Goal: Task Accomplishment & Management: Manage account settings

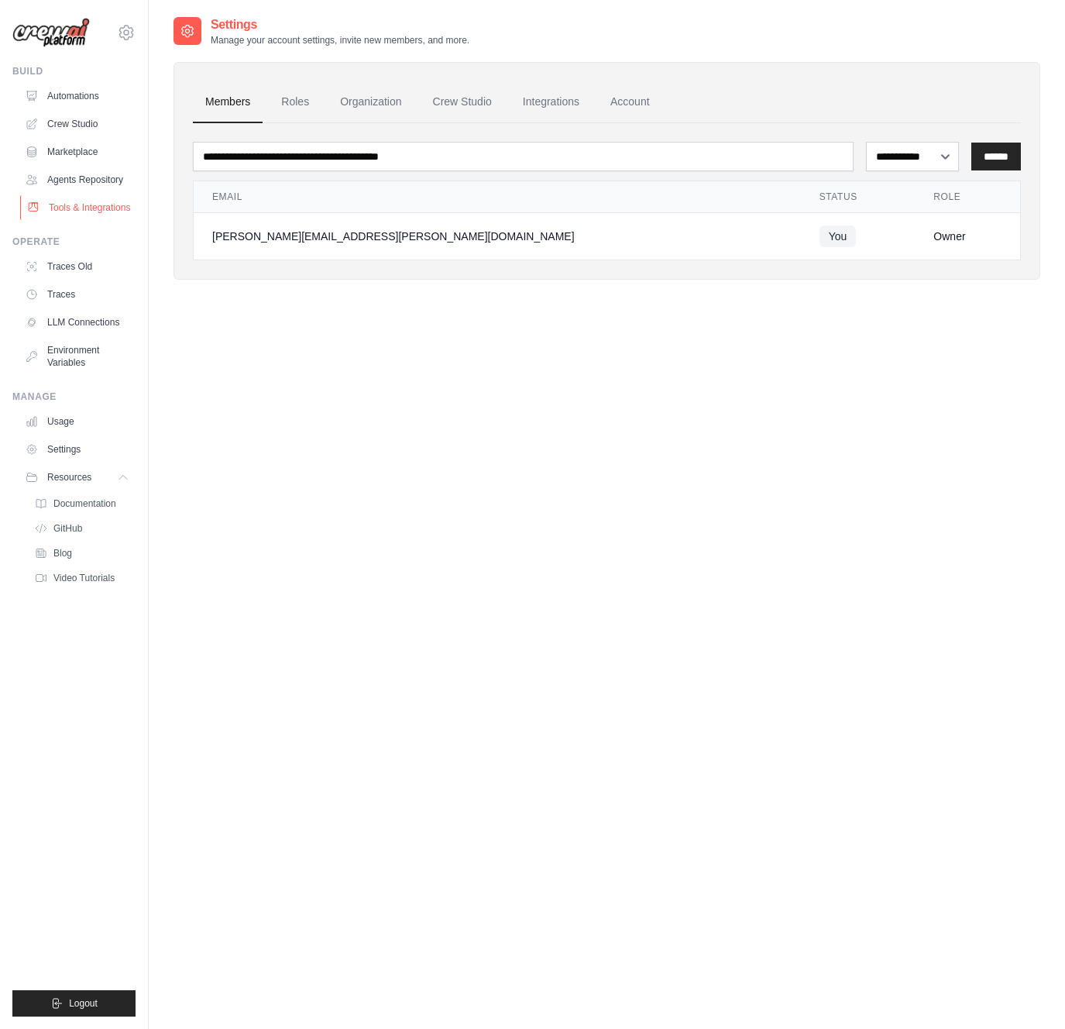
click at [67, 207] on link "Tools & Integrations" at bounding box center [78, 207] width 117 height 25
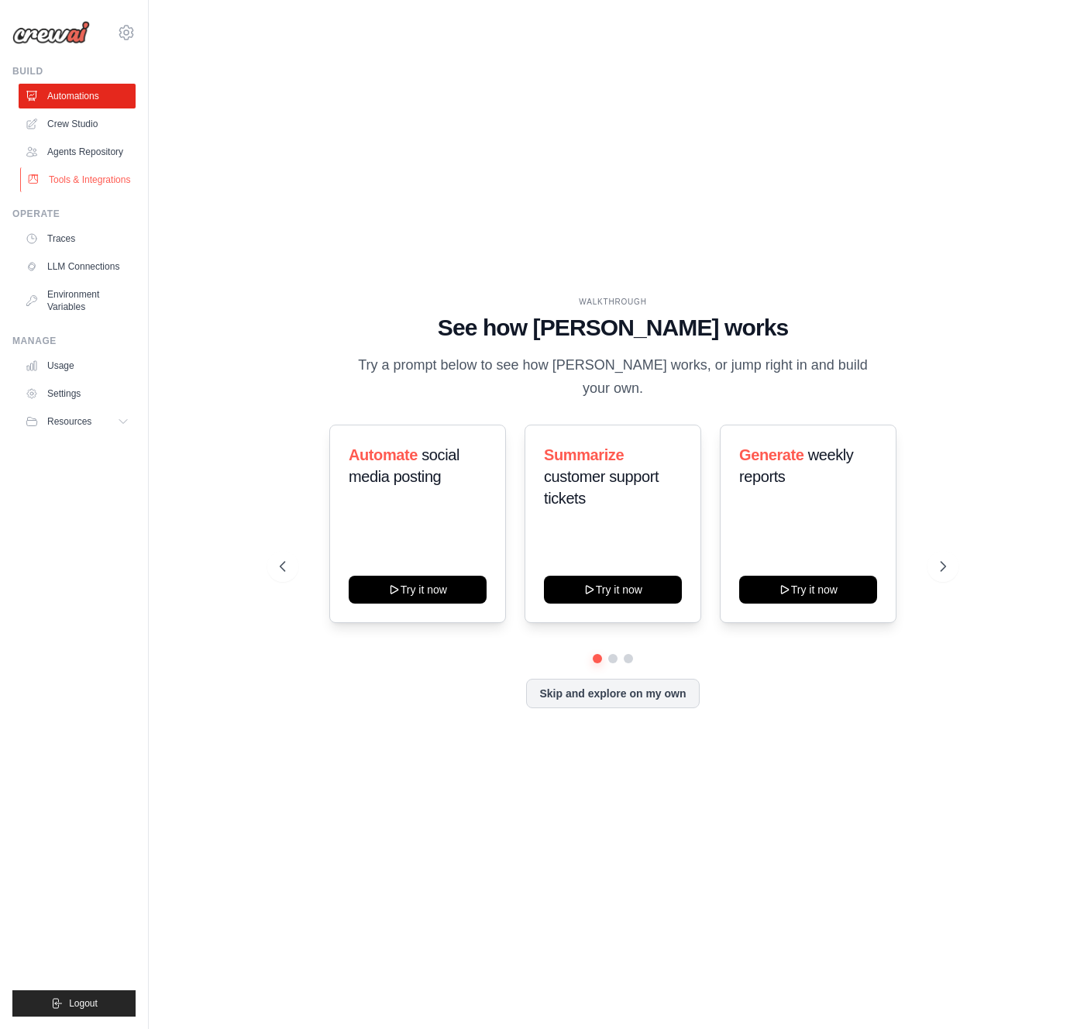
click at [82, 174] on link "Tools & Integrations" at bounding box center [78, 179] width 117 height 25
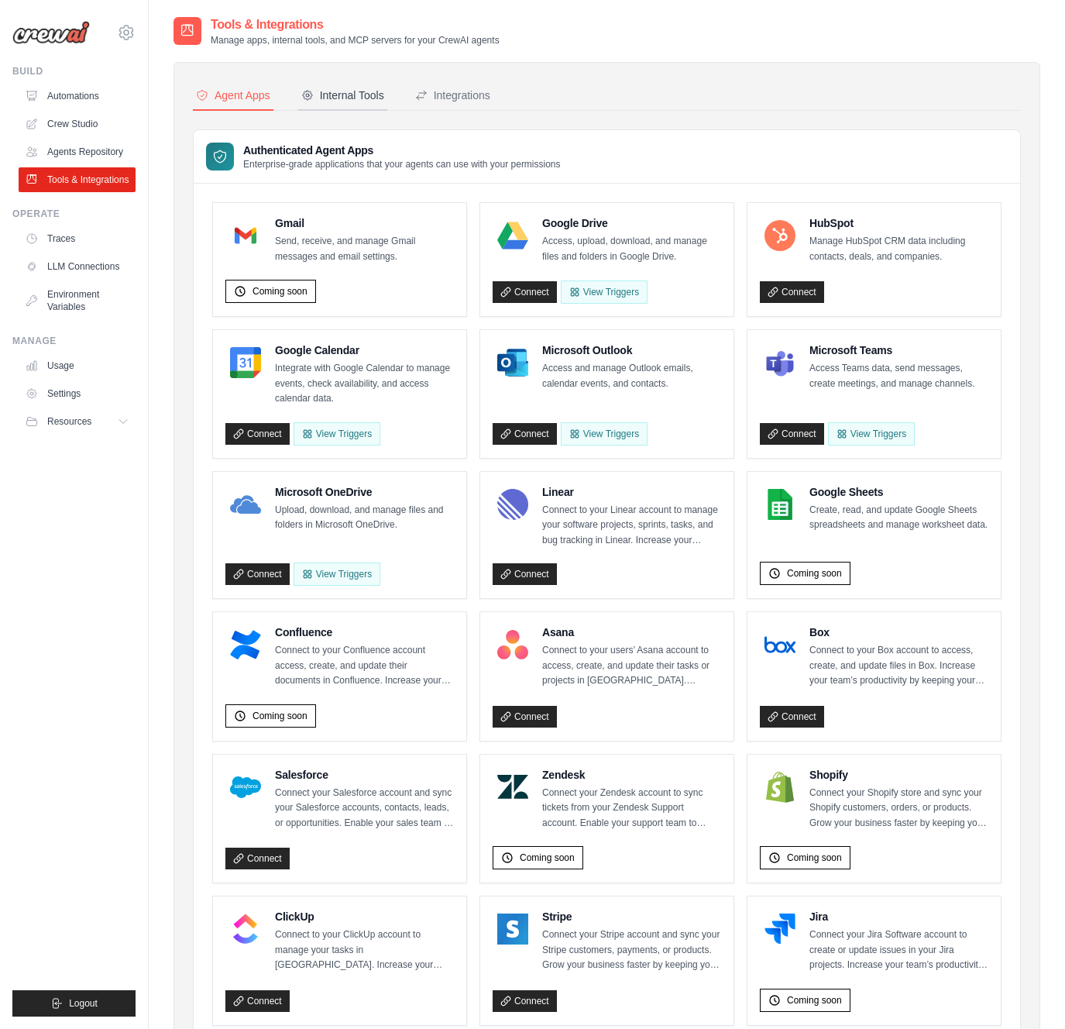
click at [333, 98] on div "Internal Tools" at bounding box center [342, 95] width 83 height 15
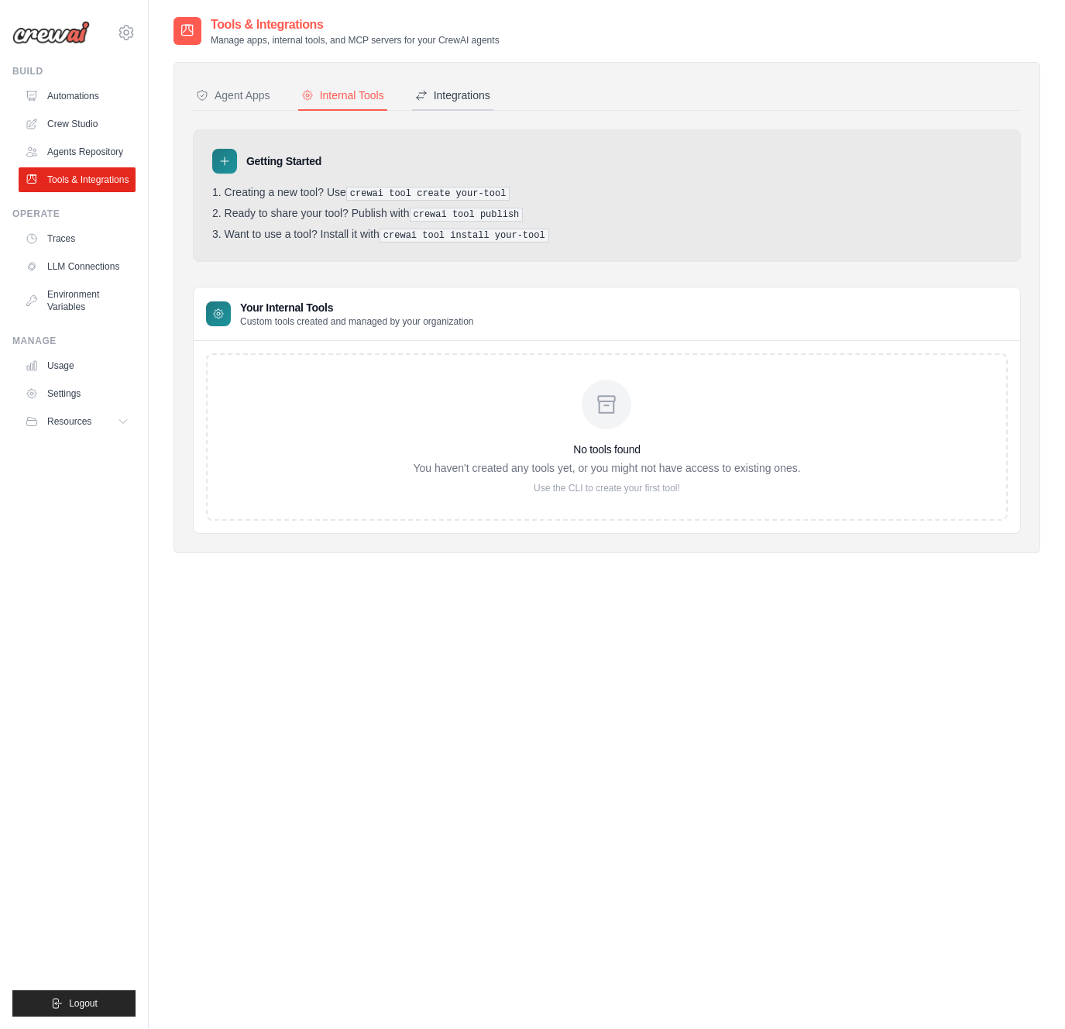
click at [462, 97] on div "Integrations" at bounding box center [452, 95] width 75 height 15
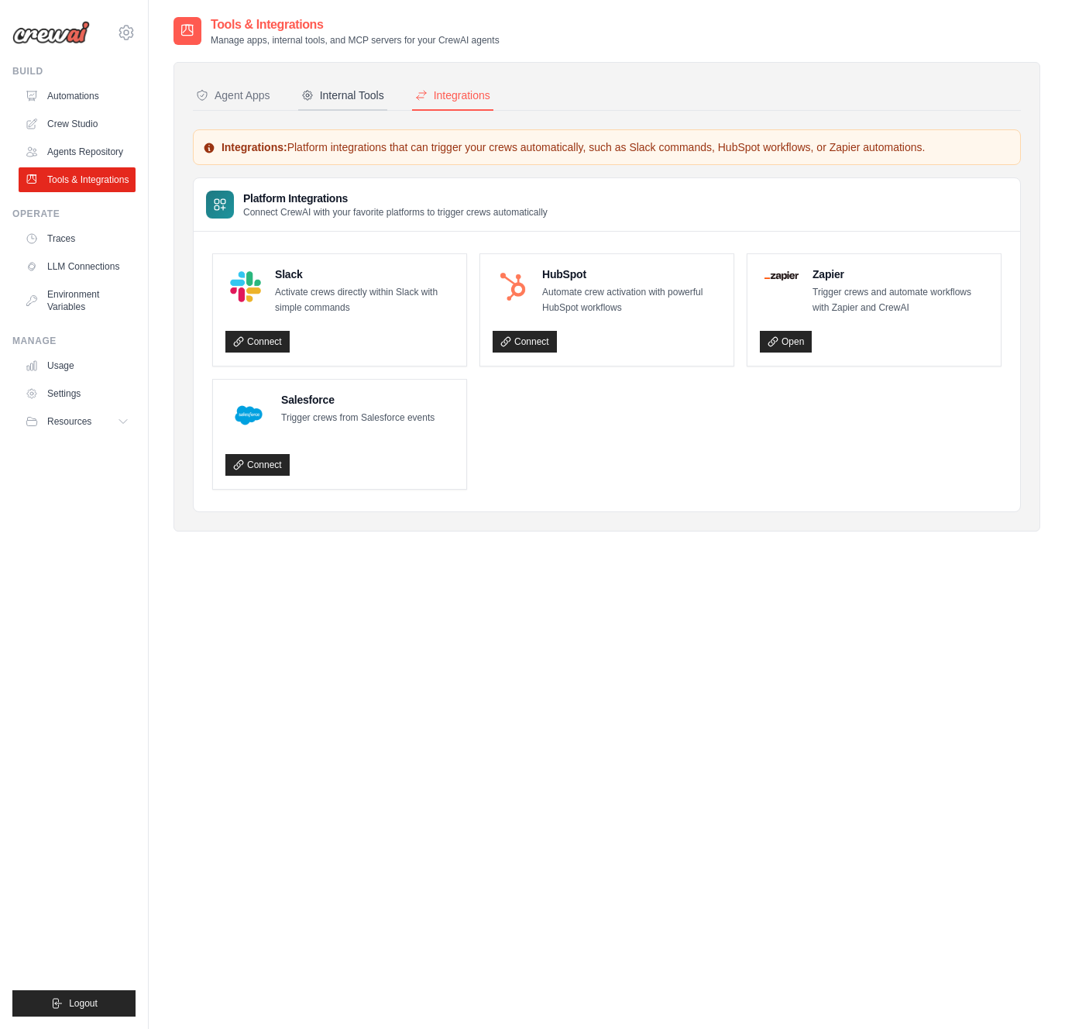
click at [378, 98] on div "Internal Tools" at bounding box center [342, 95] width 83 height 15
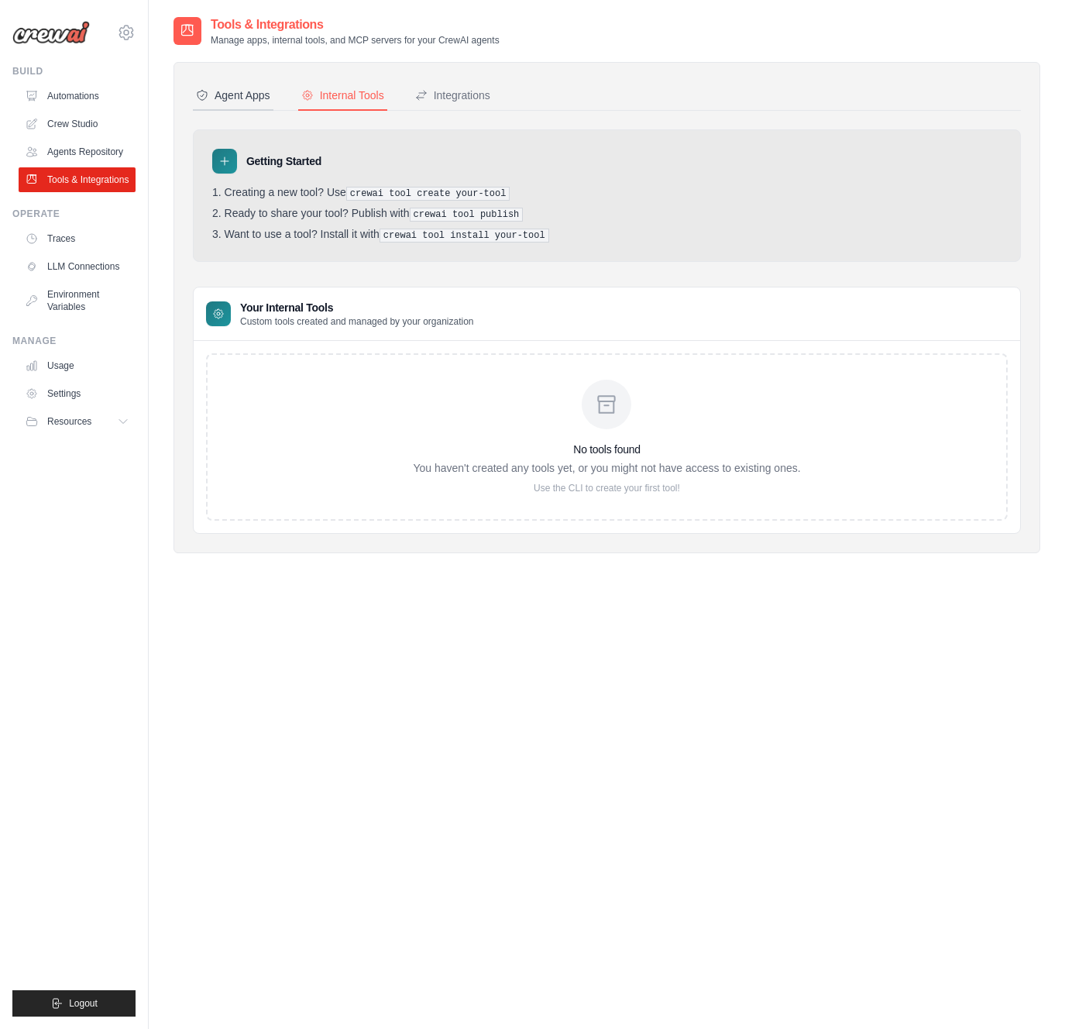
click at [244, 99] on div "Agent Apps" at bounding box center [233, 95] width 74 height 15
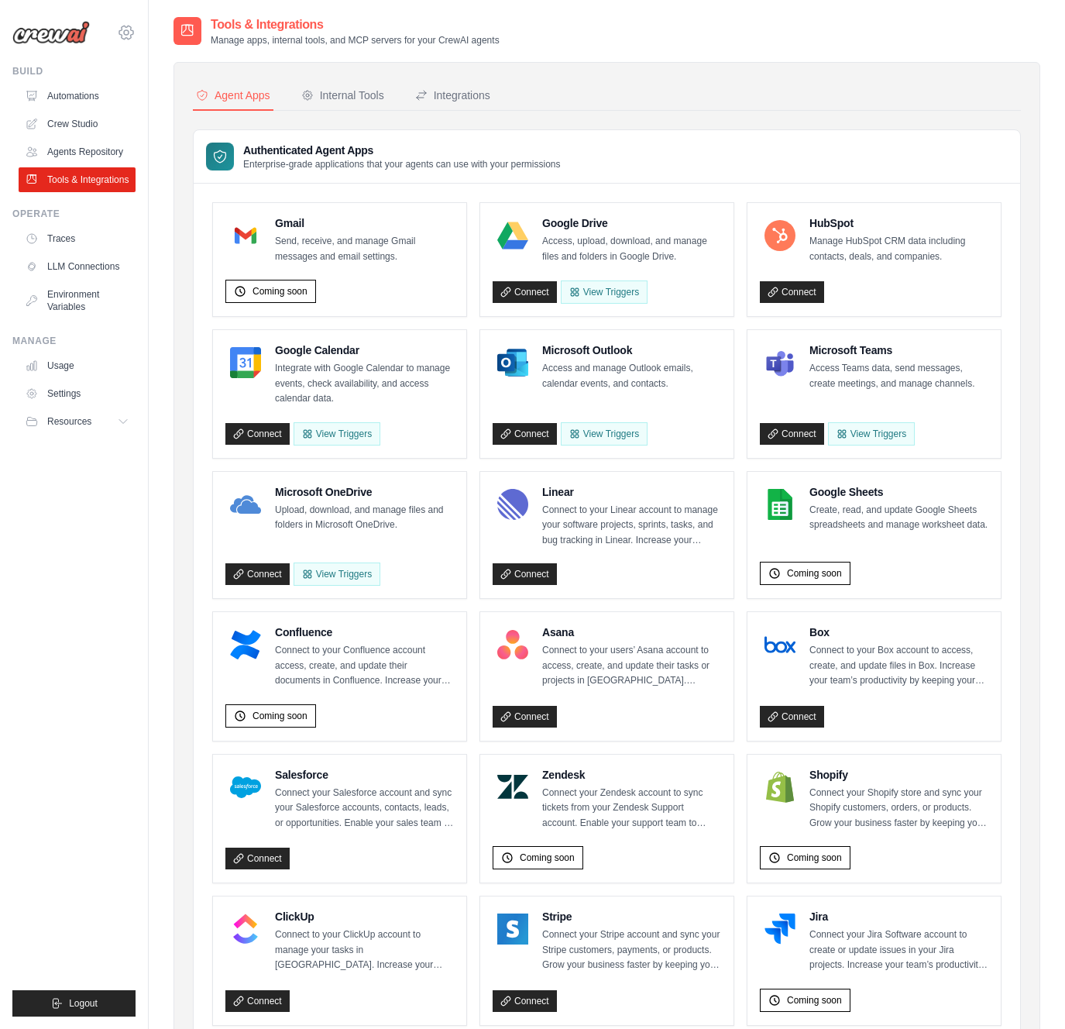
click at [123, 35] on icon at bounding box center [126, 32] width 19 height 19
click at [153, 91] on span "Settings" at bounding box center [192, 95] width 122 height 15
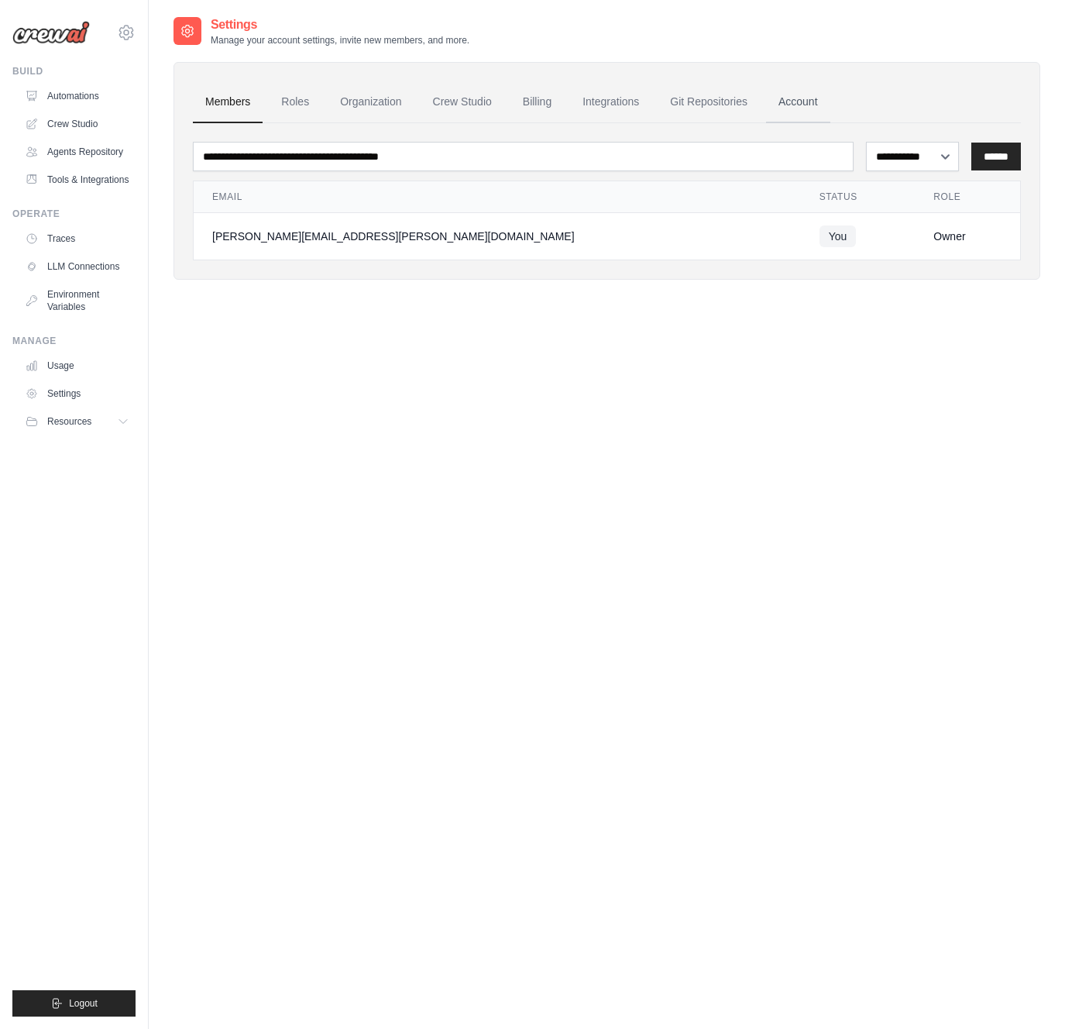
click at [790, 92] on link "Account" at bounding box center [798, 102] width 64 height 42
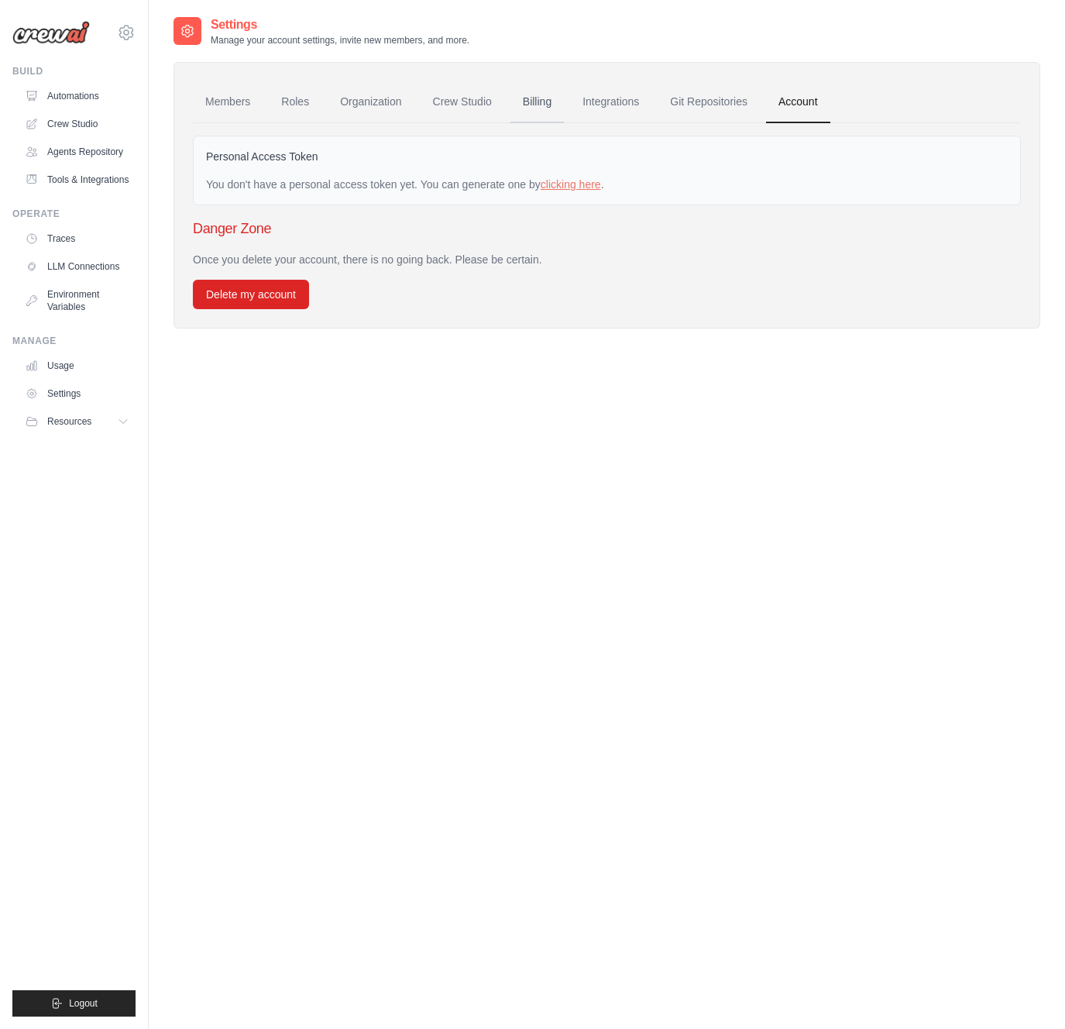
click at [548, 96] on link "Billing" at bounding box center [537, 102] width 53 height 42
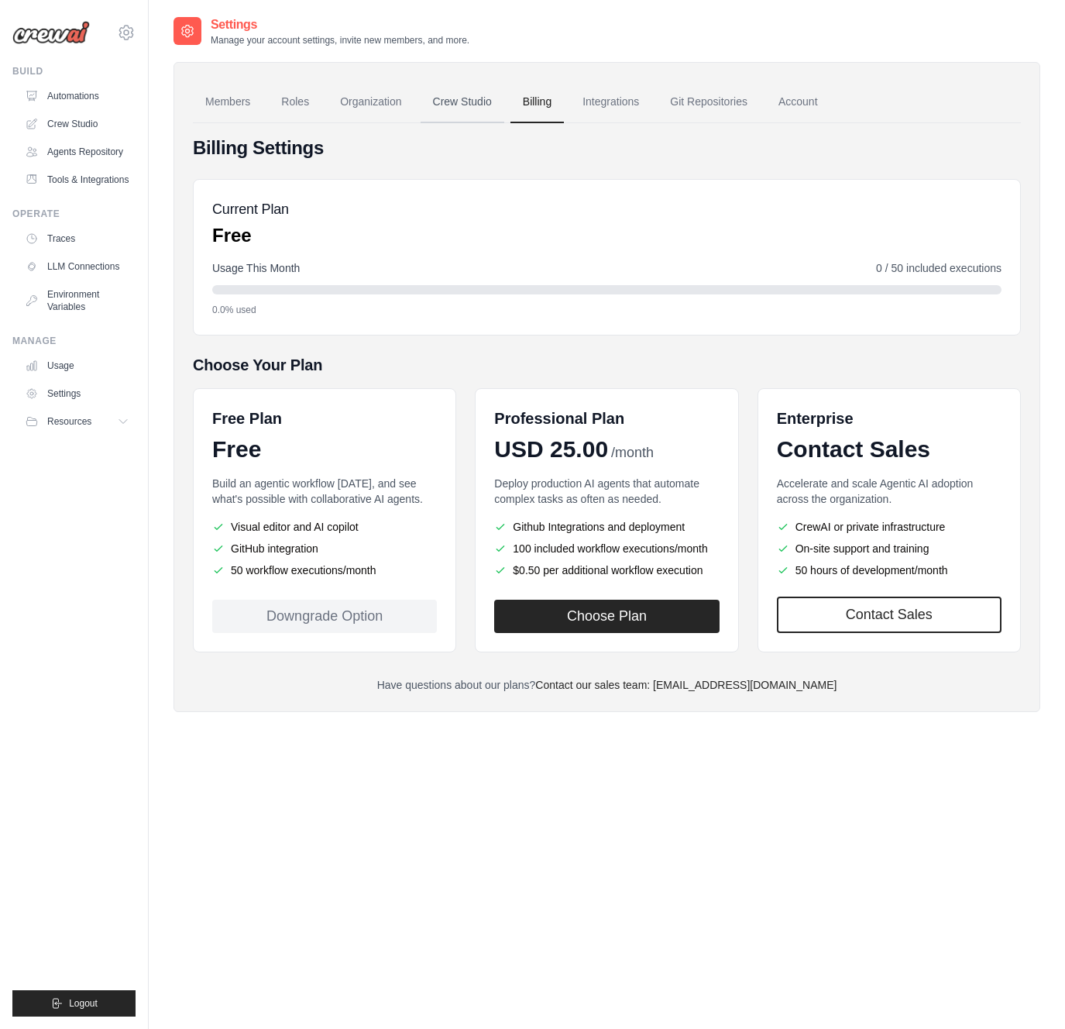
click at [447, 91] on link "Crew Studio" at bounding box center [463, 102] width 84 height 42
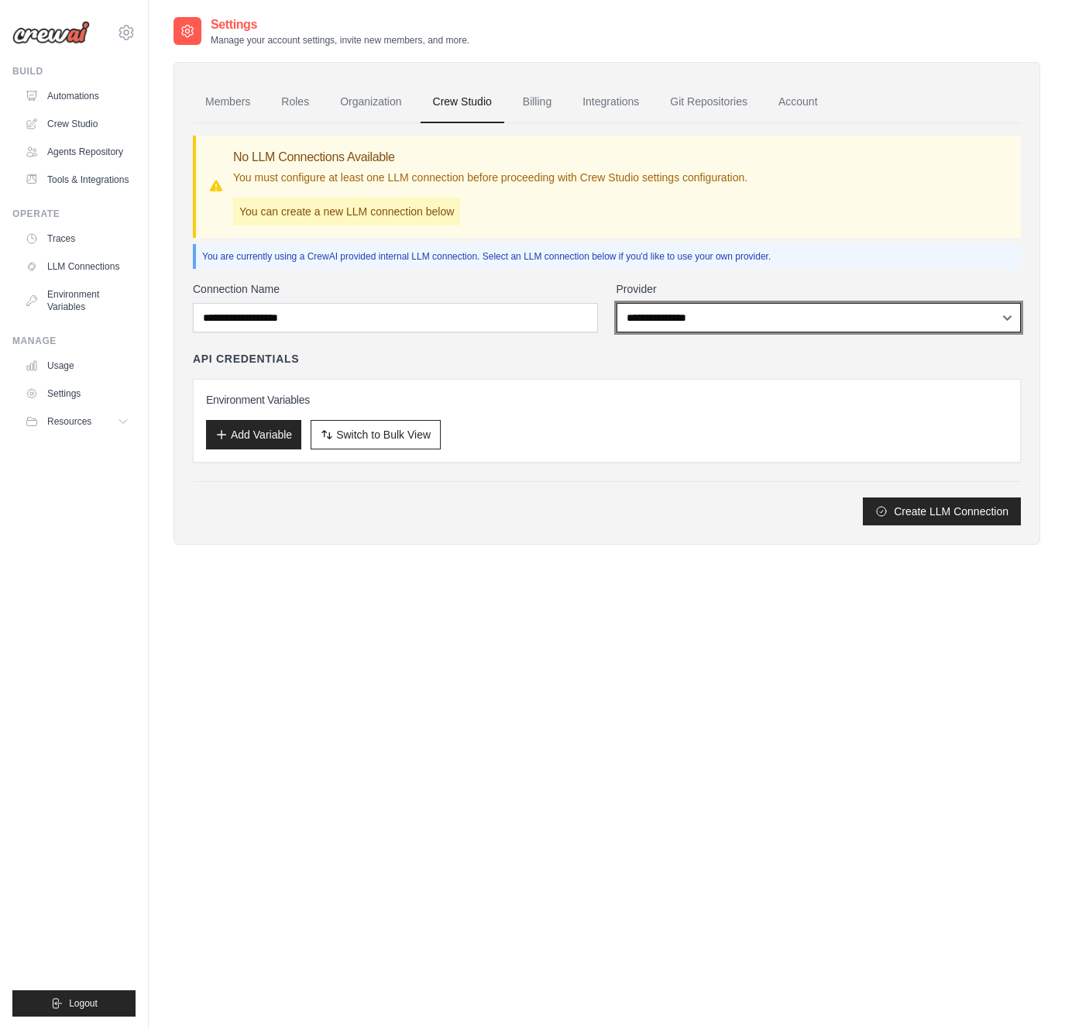
click at [685, 303] on select "**********" at bounding box center [819, 317] width 405 height 29
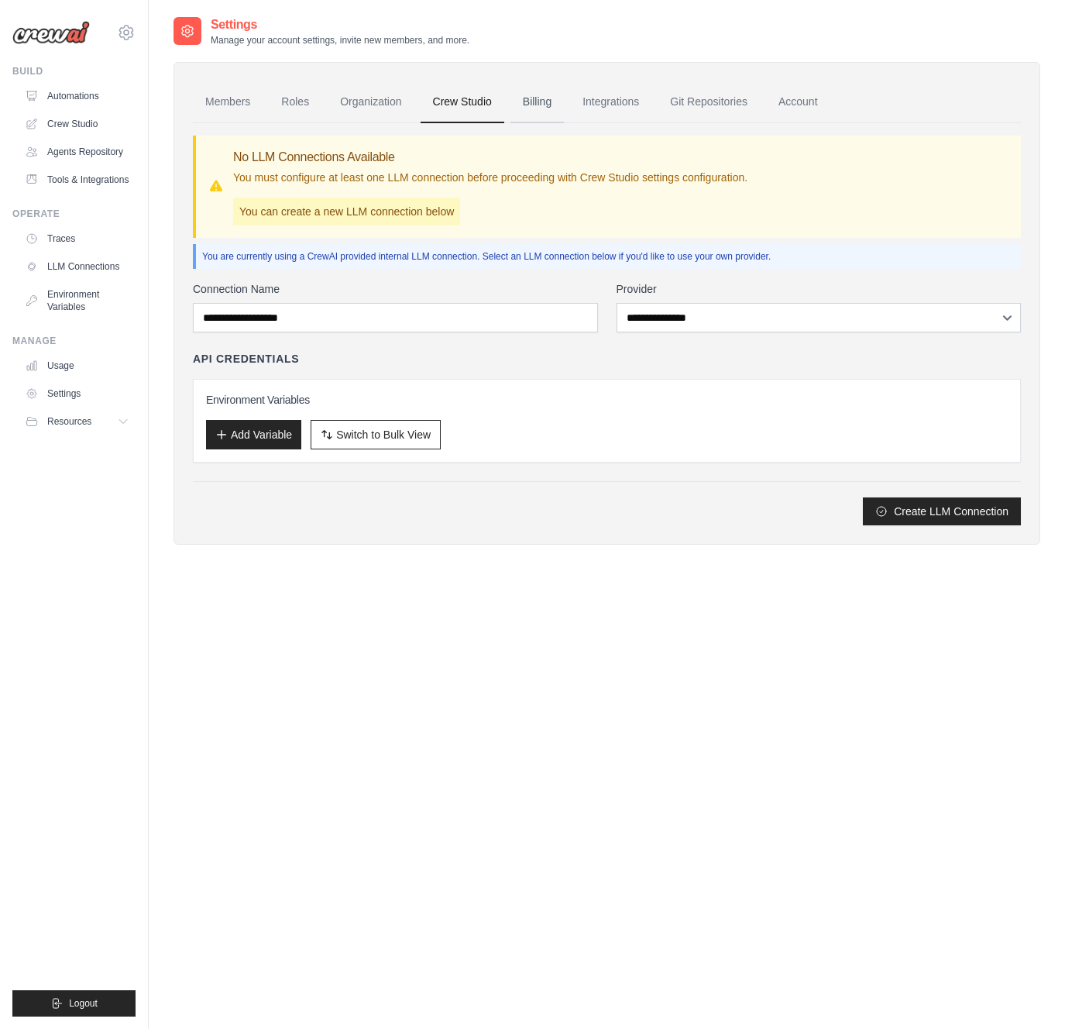
click at [543, 111] on link "Billing" at bounding box center [537, 102] width 53 height 42
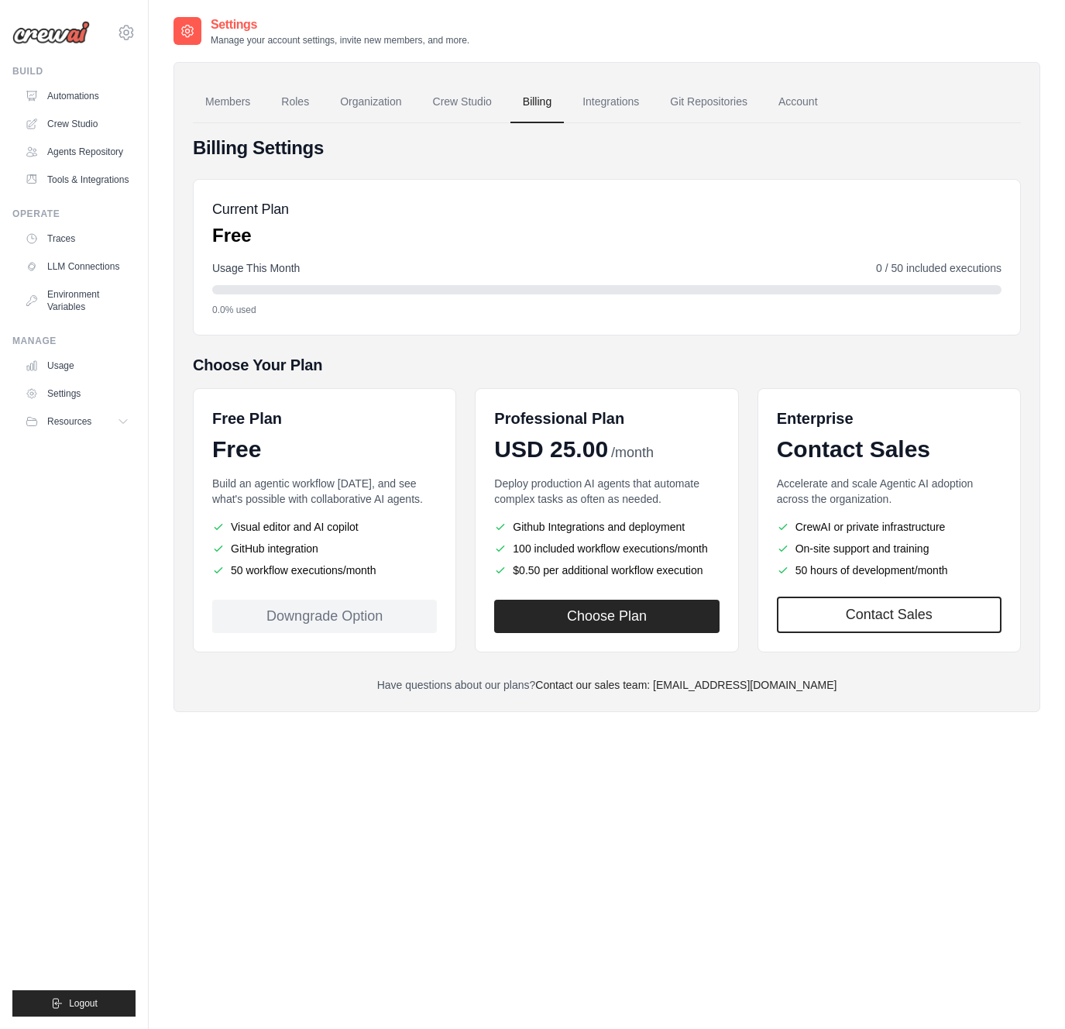
drag, startPoint x: 579, startPoint y: 332, endPoint x: 612, endPoint y: 231, distance: 106.1
click at [581, 328] on div "Current Plan Free Usage This Month 0 / 50 included executions 0.0% used" at bounding box center [607, 257] width 828 height 156
